Goal: Book appointment/travel/reservation

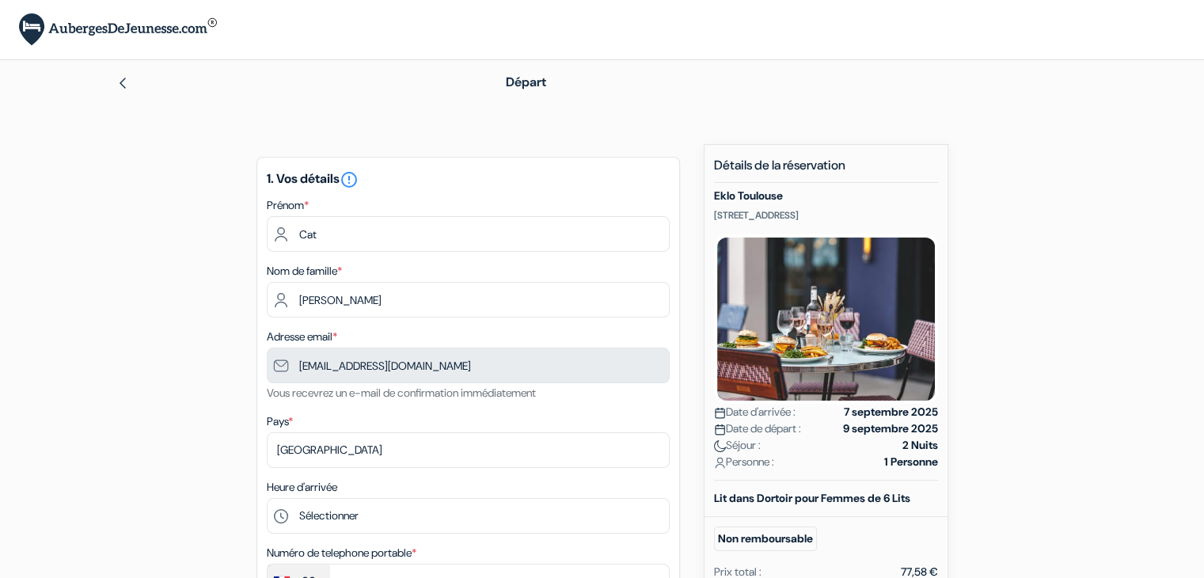
type input "6 49 85 38 79"
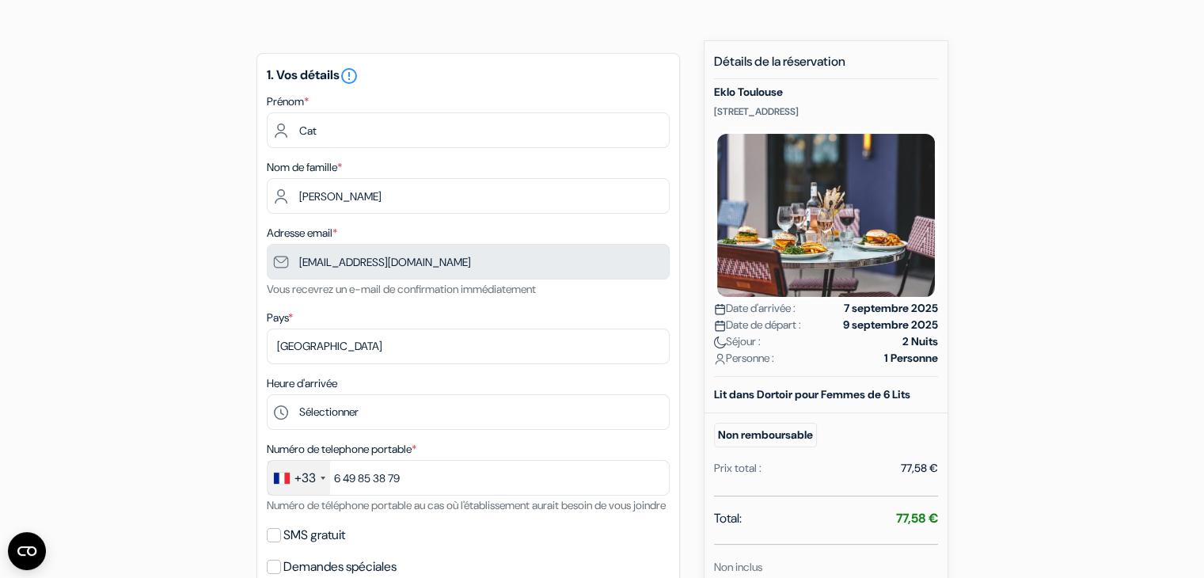
scroll to position [127, 0]
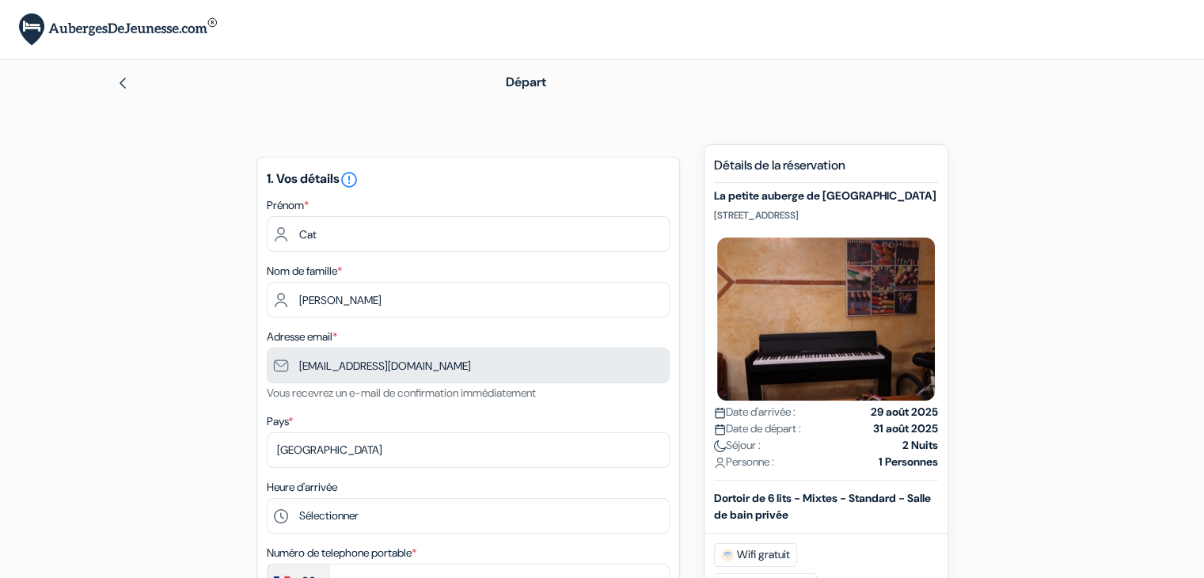
type input "6 49 85 38 79"
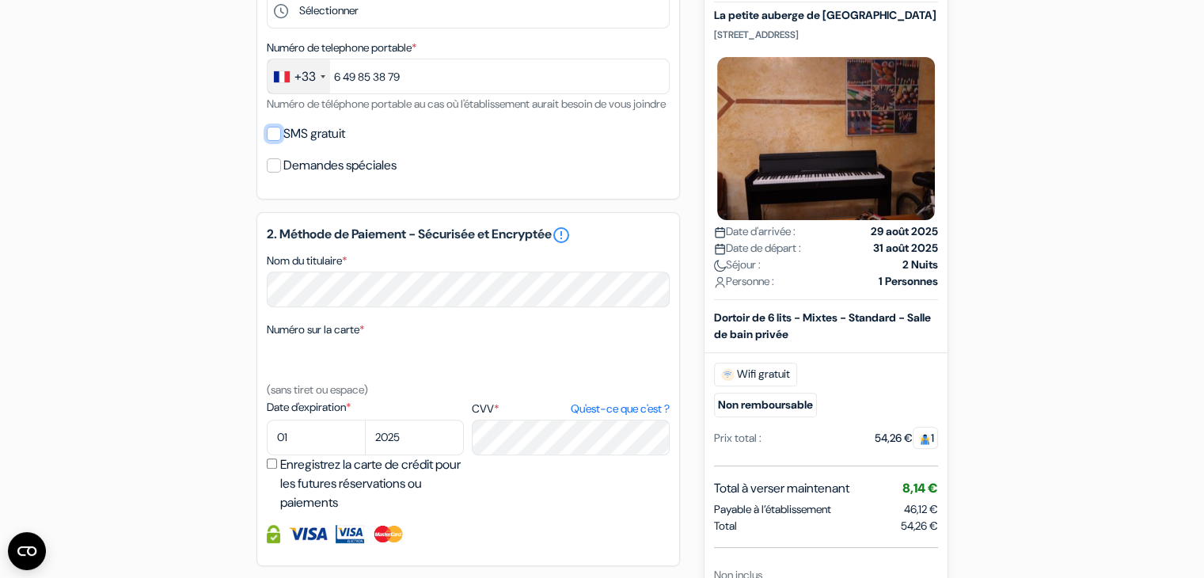
click at [273, 141] on input "SMS gratuit" at bounding box center [274, 134] width 14 height 14
checkbox input "true"
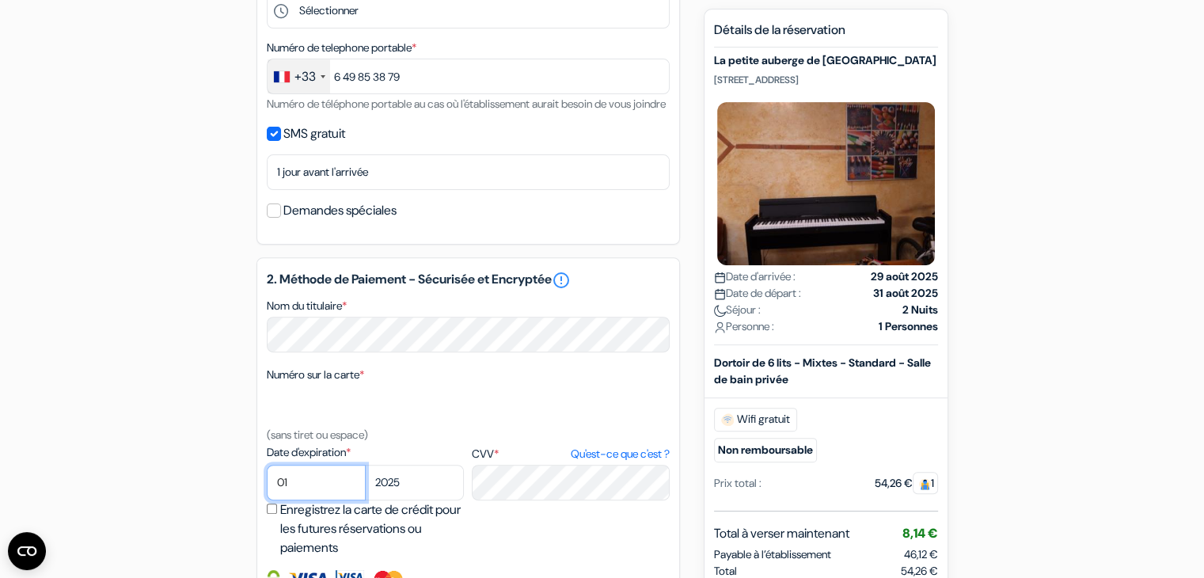
select select "11"
